Goal: Information Seeking & Learning: Find specific fact

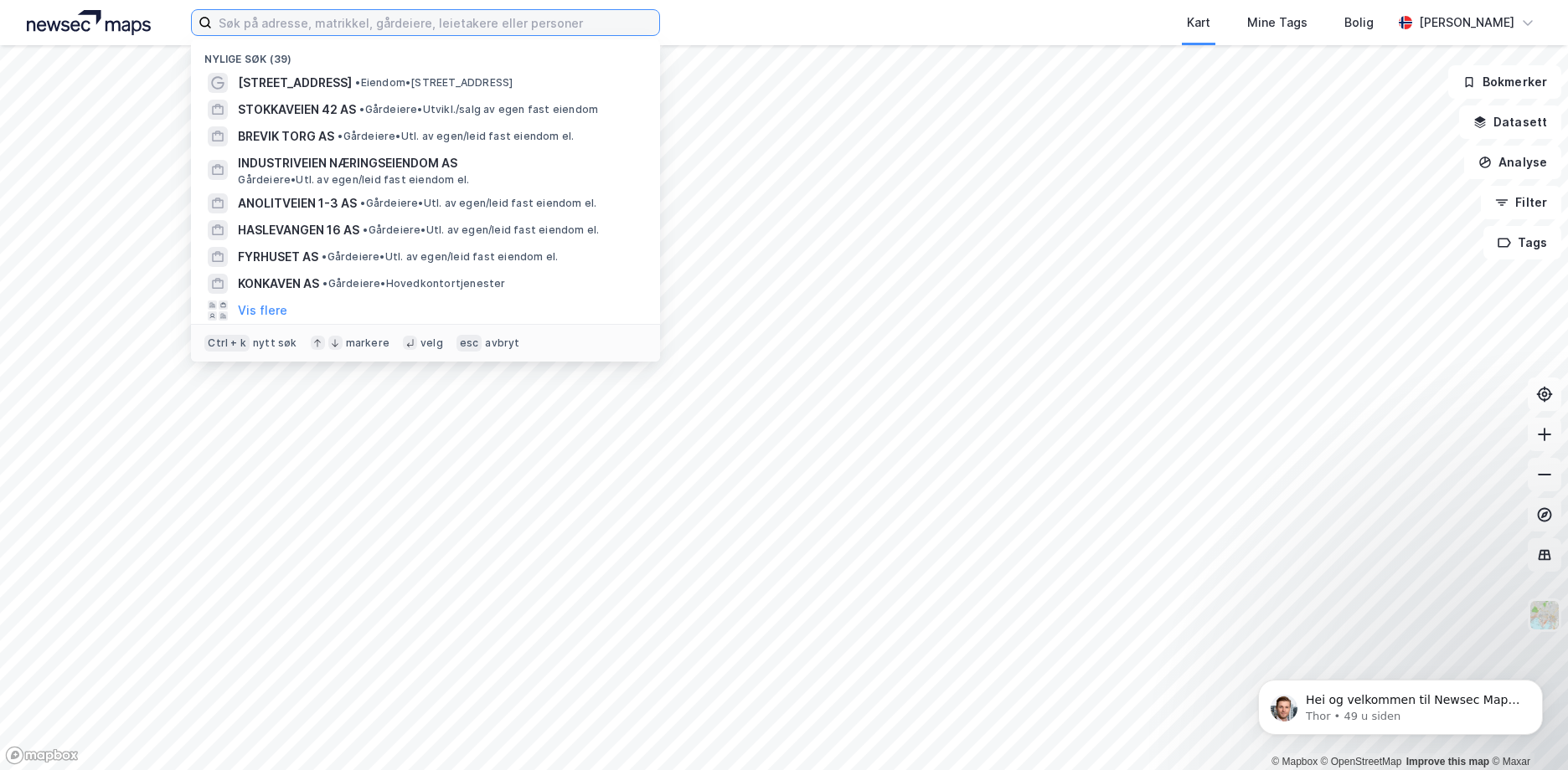
click at [420, 30] on input at bounding box center [435, 23] width 448 height 25
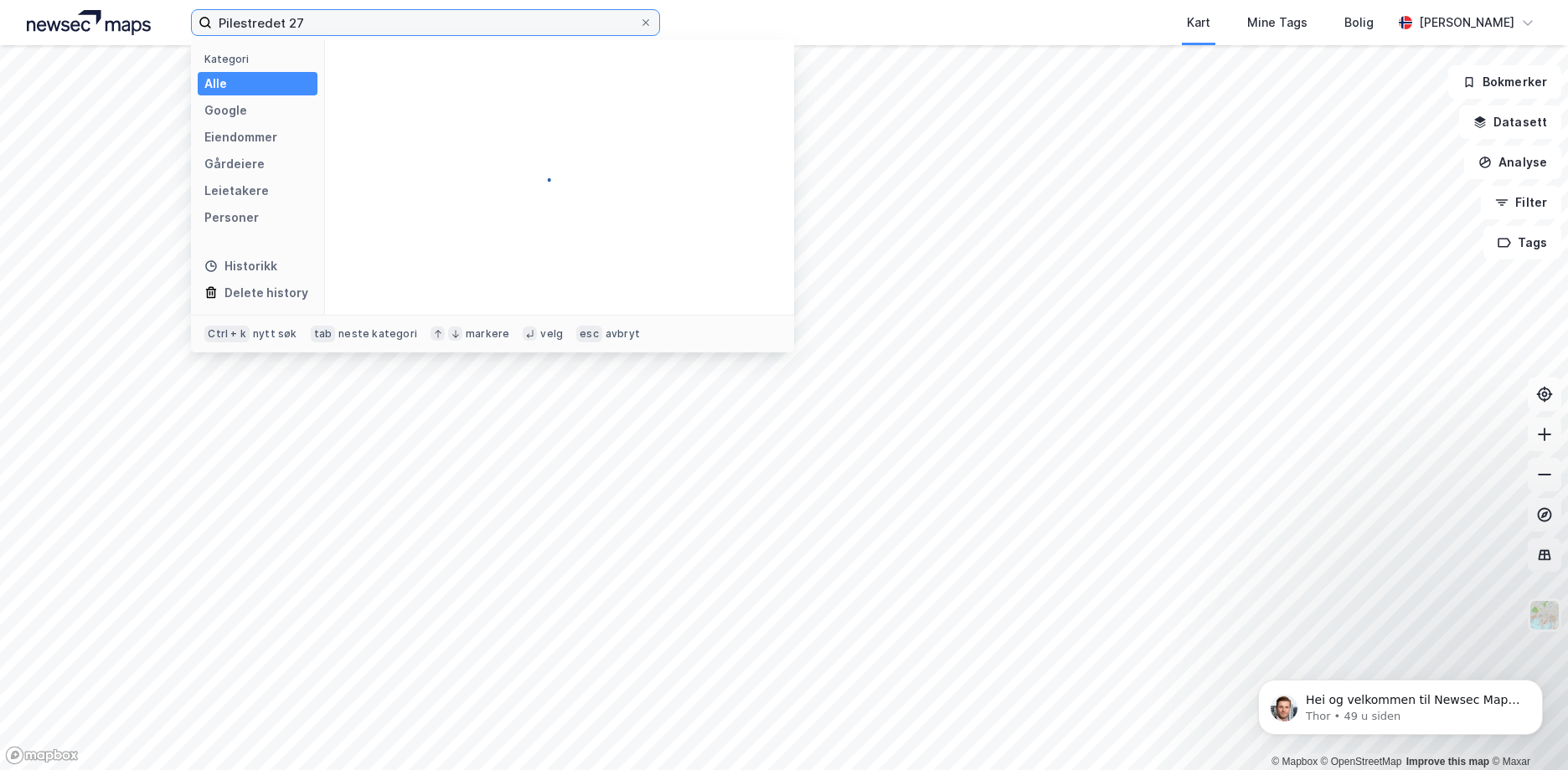
type input "Pilestredet 27"
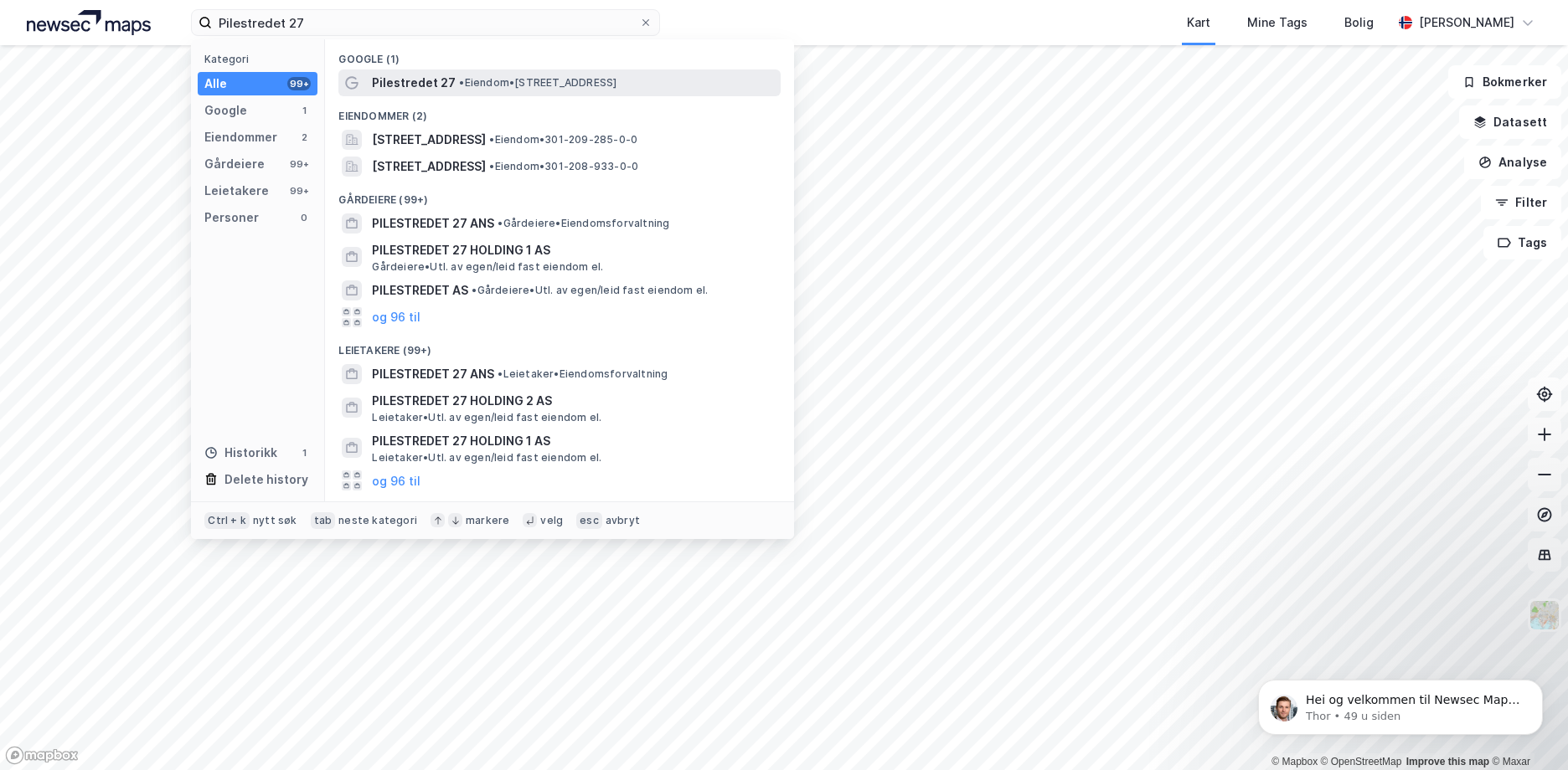
click at [435, 71] on div "Pilestredet 27 • Eiendom • [STREET_ADDRESS]" at bounding box center [559, 83] width 442 height 27
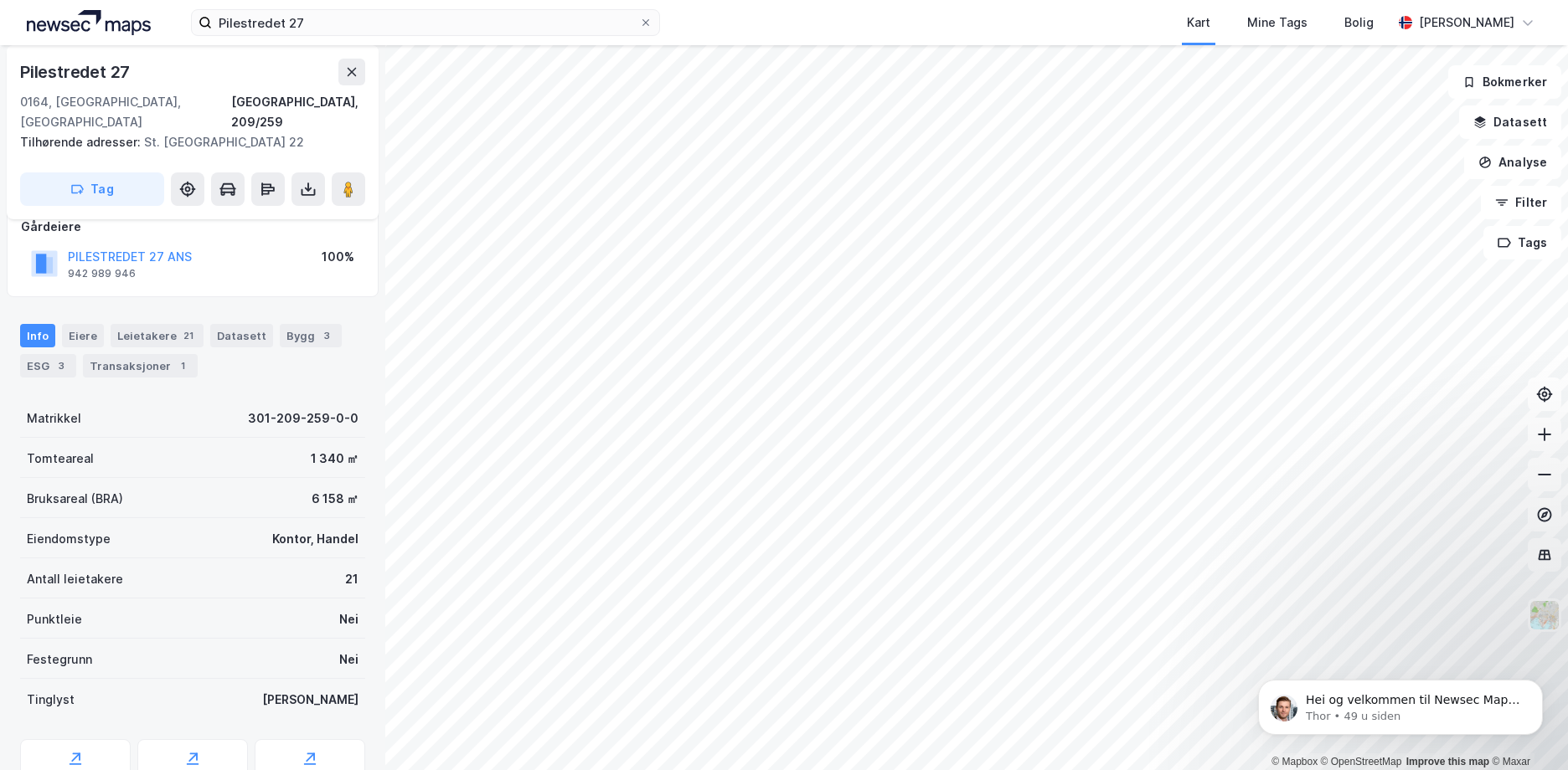
scroll to position [78, 0]
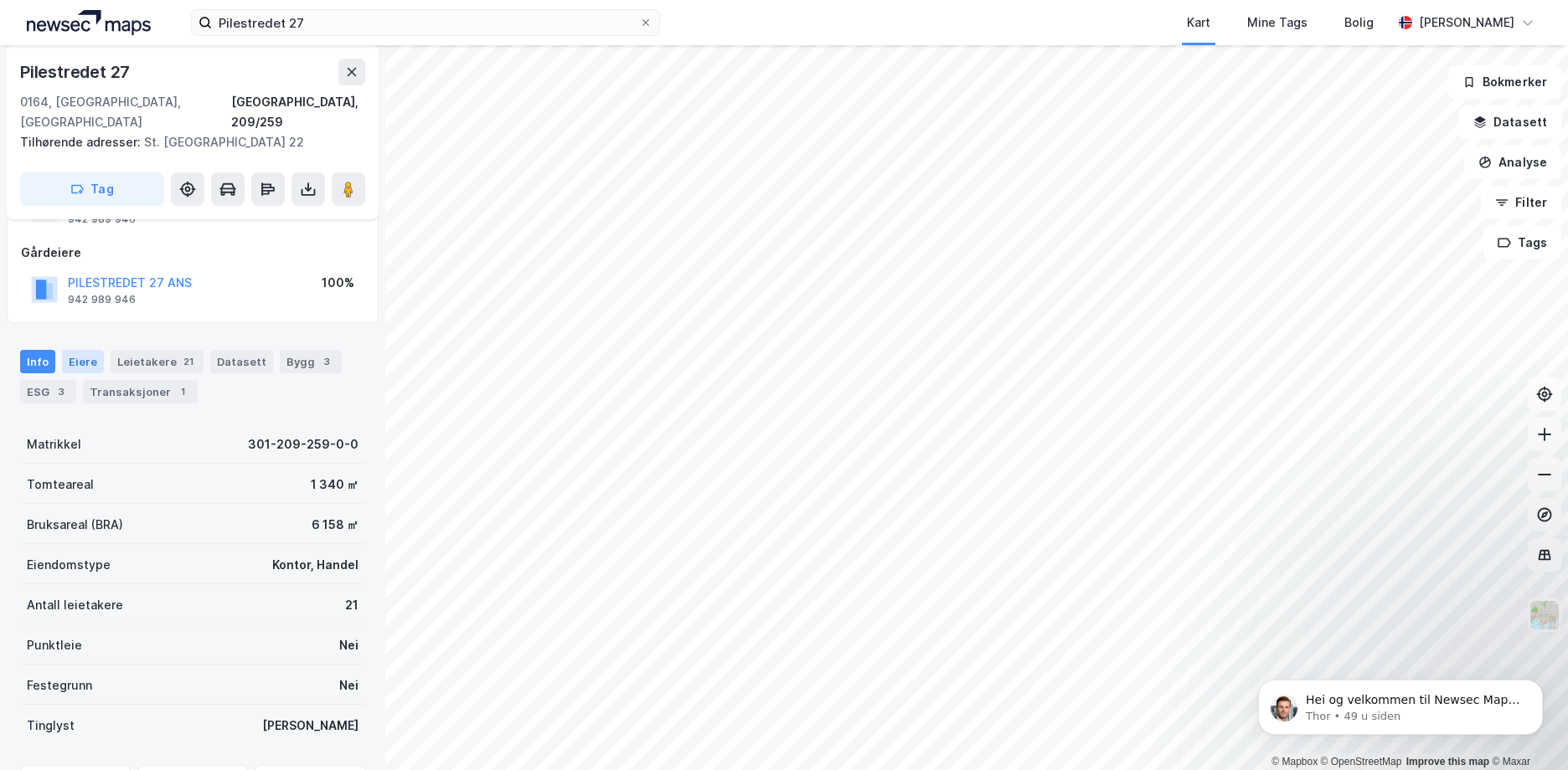
click at [80, 350] on div "Eiere" at bounding box center [83, 362] width 42 height 23
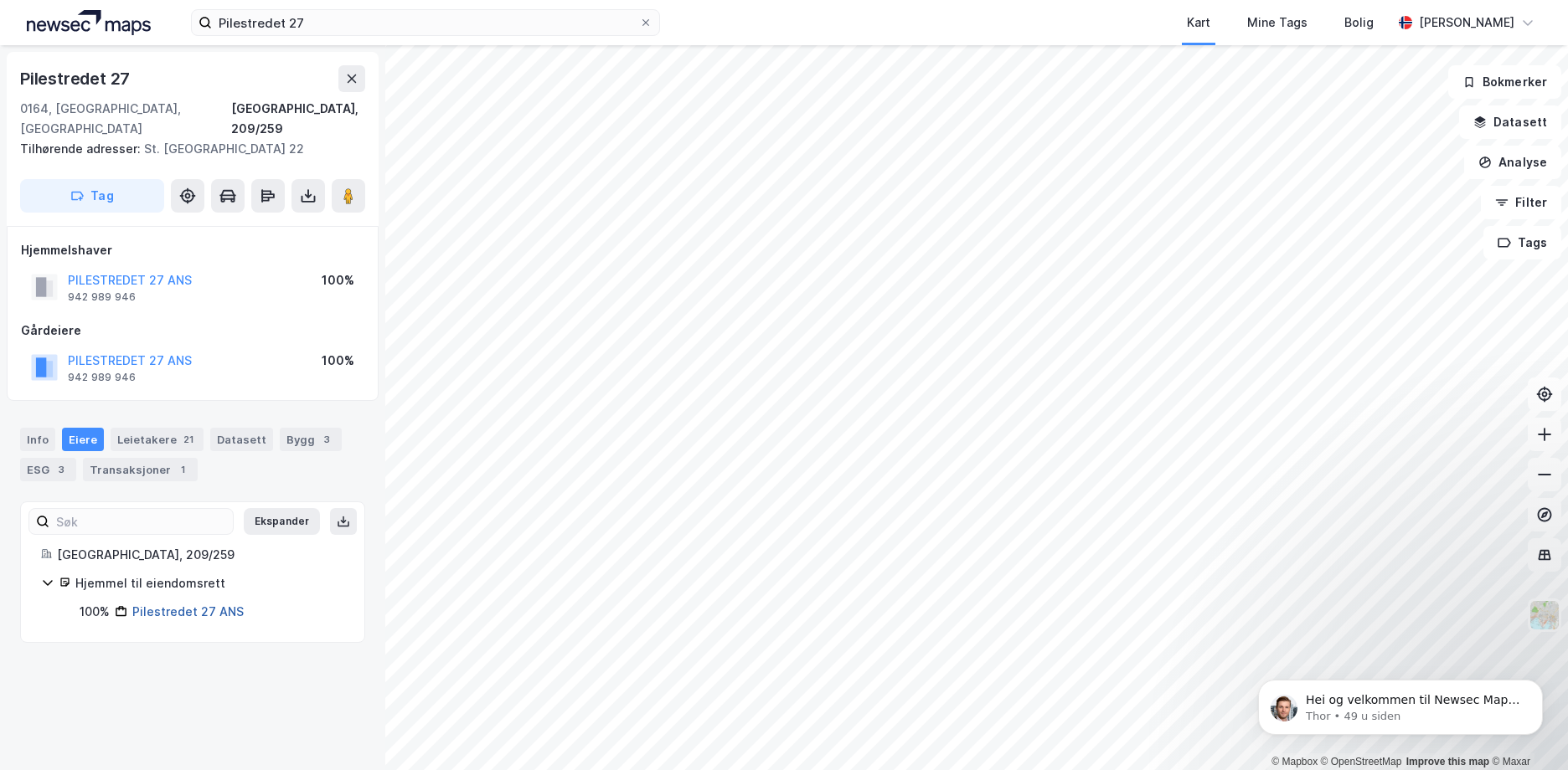
click at [188, 605] on link "Pilestredet 27 ANS" at bounding box center [188, 612] width 111 height 14
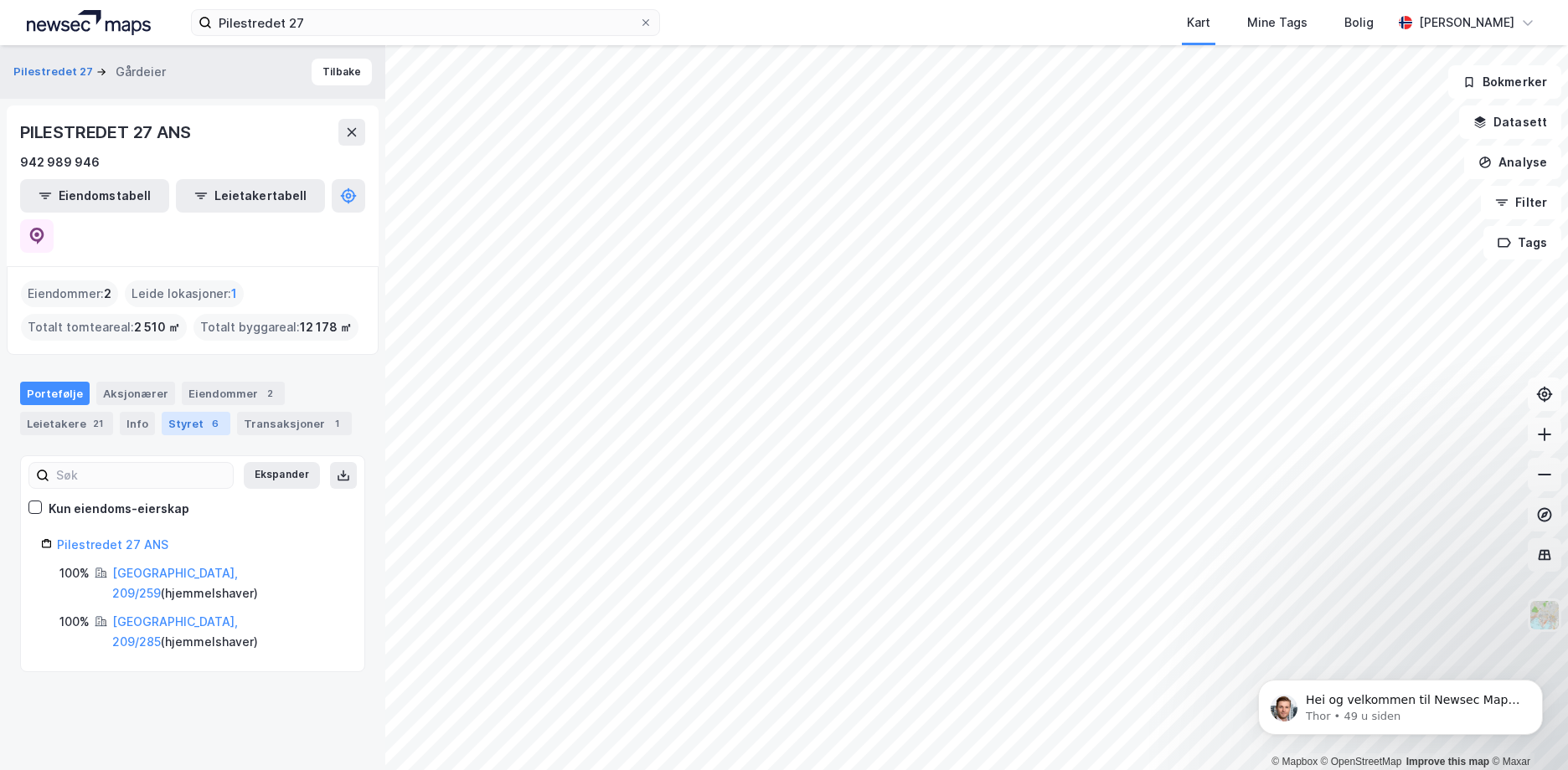
click at [187, 412] on div "Styret 6" at bounding box center [196, 423] width 69 height 23
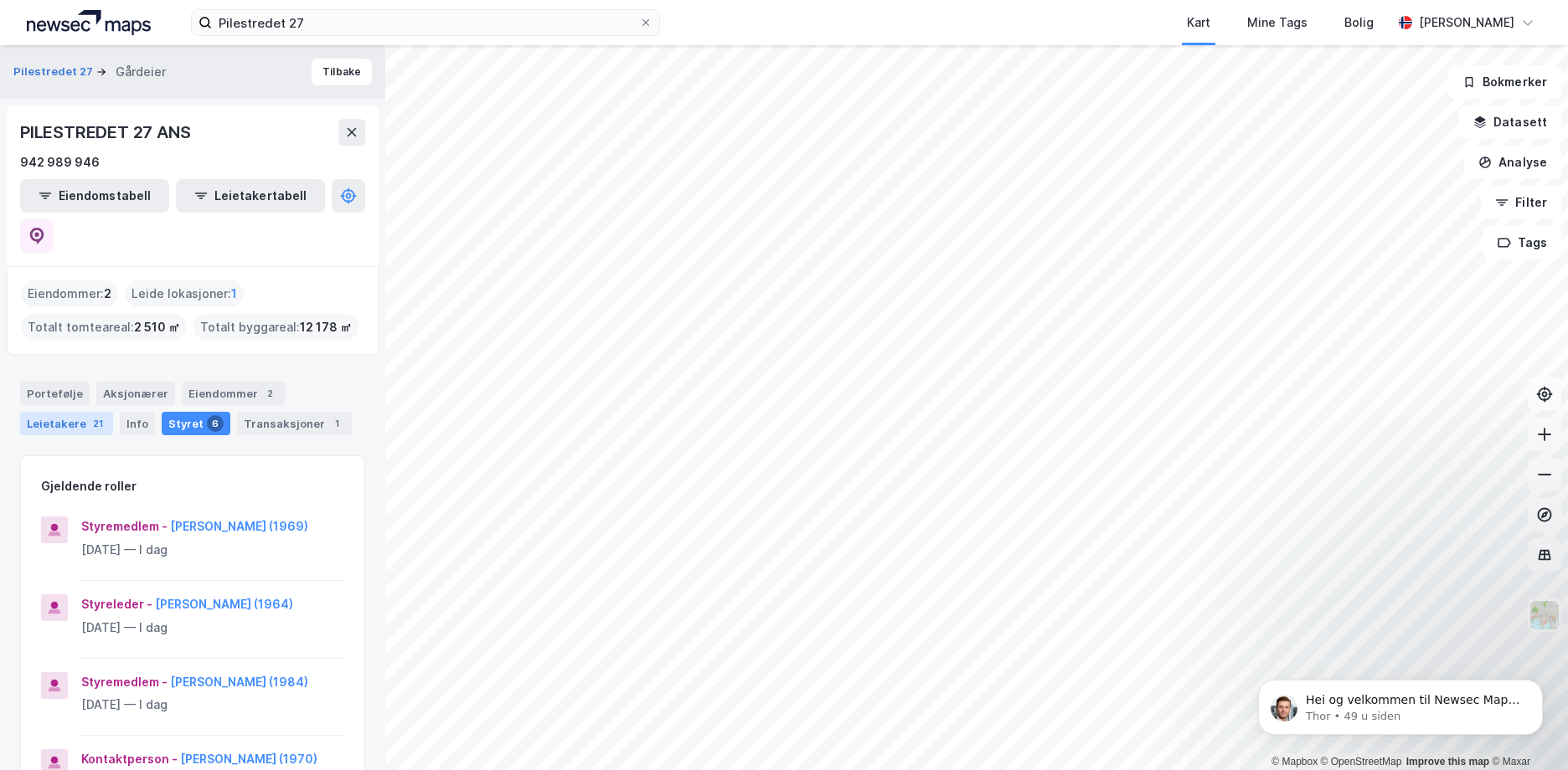
click at [51, 412] on div "Leietakere 21" at bounding box center [66, 423] width 93 height 23
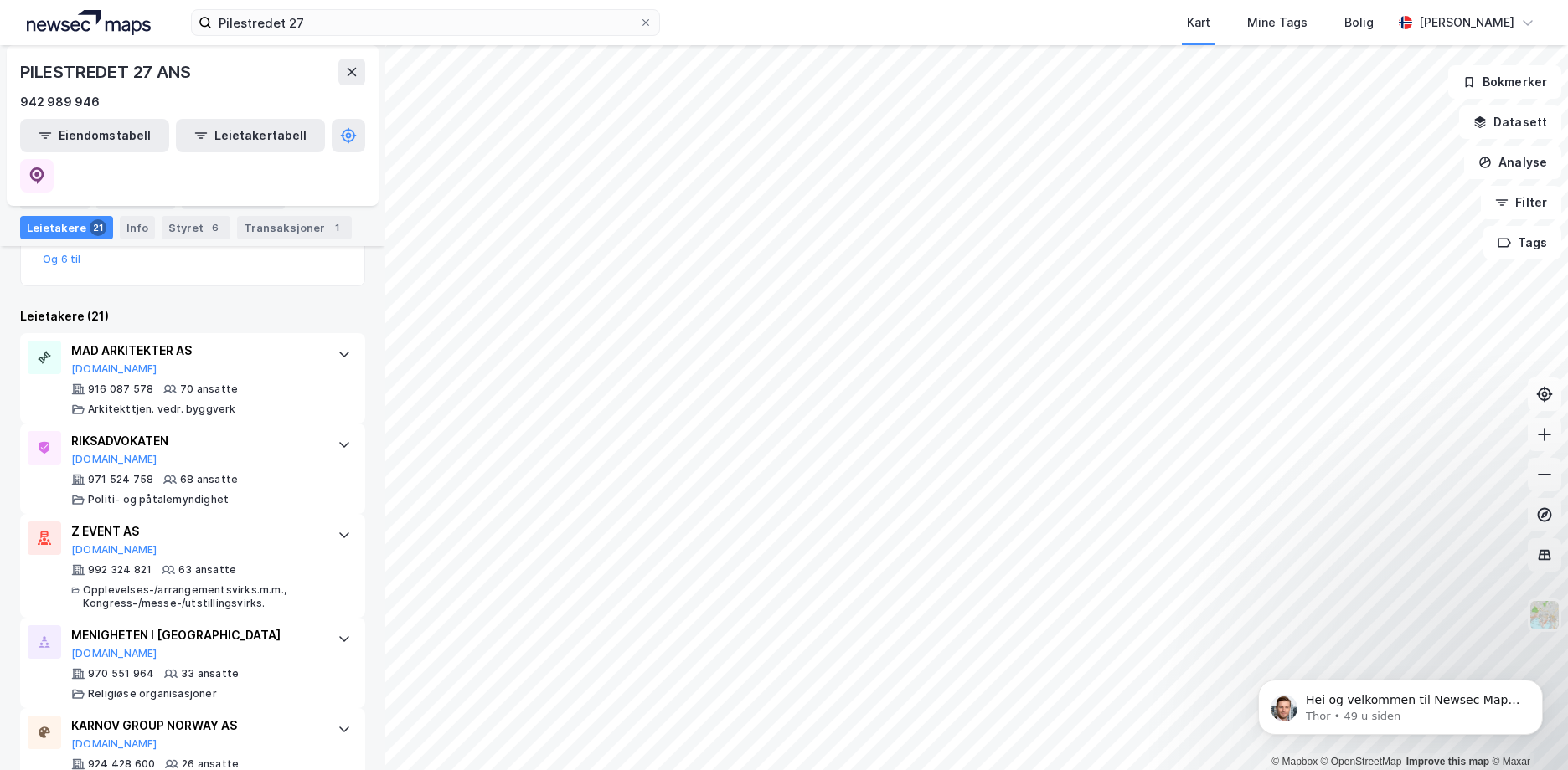
scroll to position [419, 0]
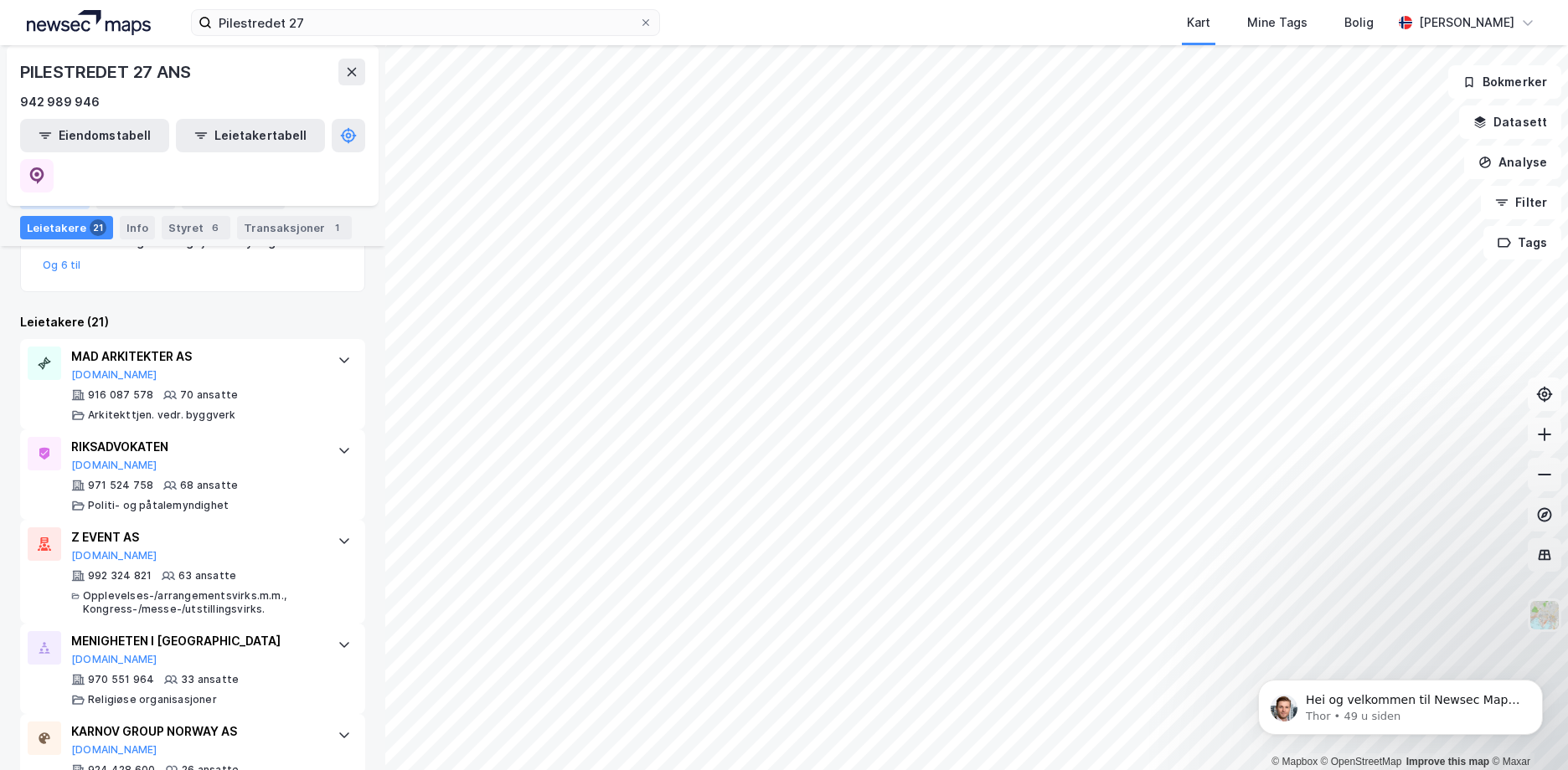
click at [57, 207] on div "Portefølje" at bounding box center [55, 197] width 70 height 23
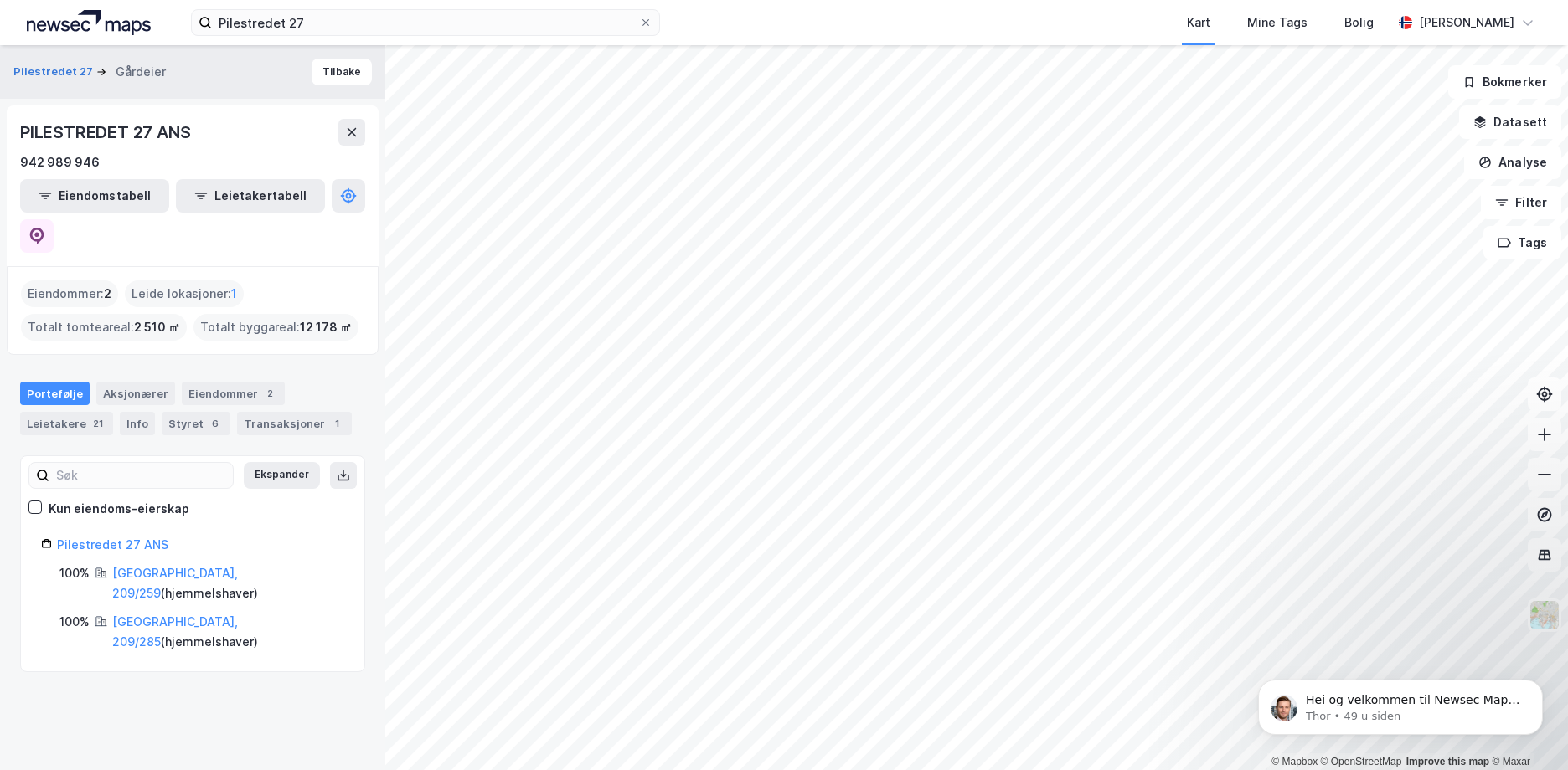
click at [123, 535] on div "Pilestredet 27 ANS 100% [GEOGRAPHIC_DATA], 209/259 ( hjemmelshaver ) 100% [GEOG…" at bounding box center [192, 594] width 303 height 117
click at [132, 538] on link "Pilestredet 27 ANS" at bounding box center [113, 545] width 111 height 14
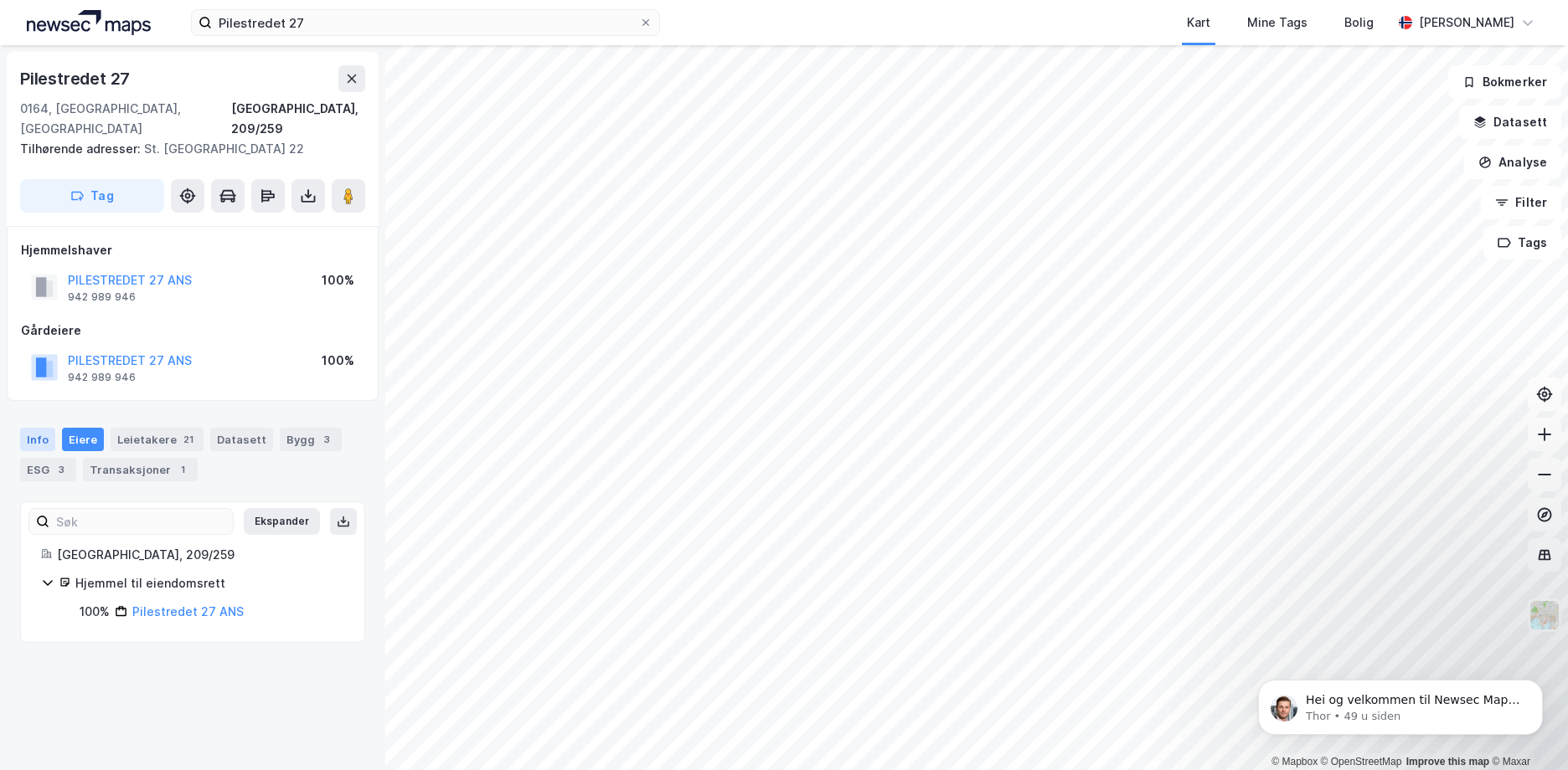
click at [35, 428] on div "Info" at bounding box center [37, 439] width 35 height 23
